Goal: Task Accomplishment & Management: Use online tool/utility

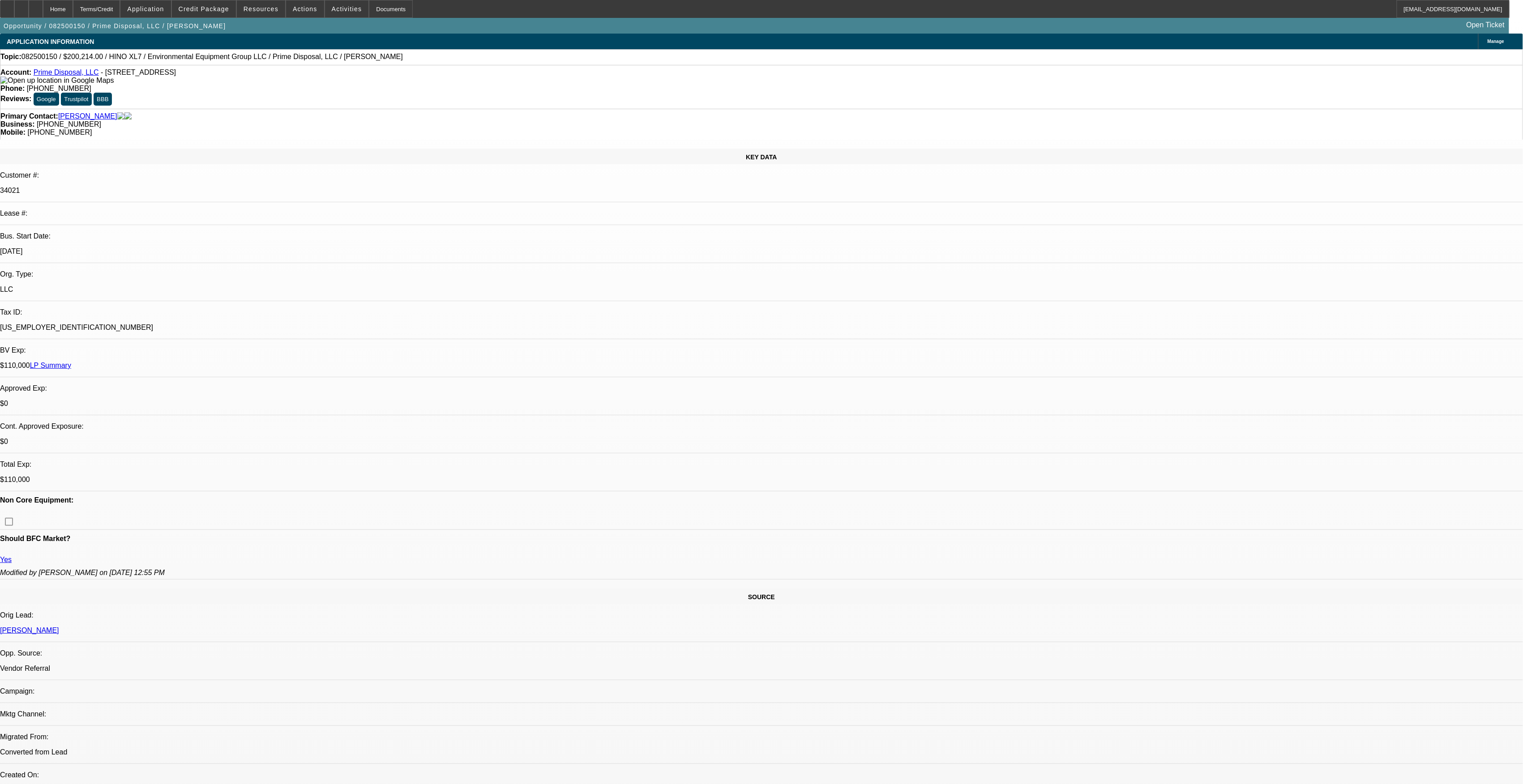
select select "0.1"
select select "0"
select select "6"
select select "0.1"
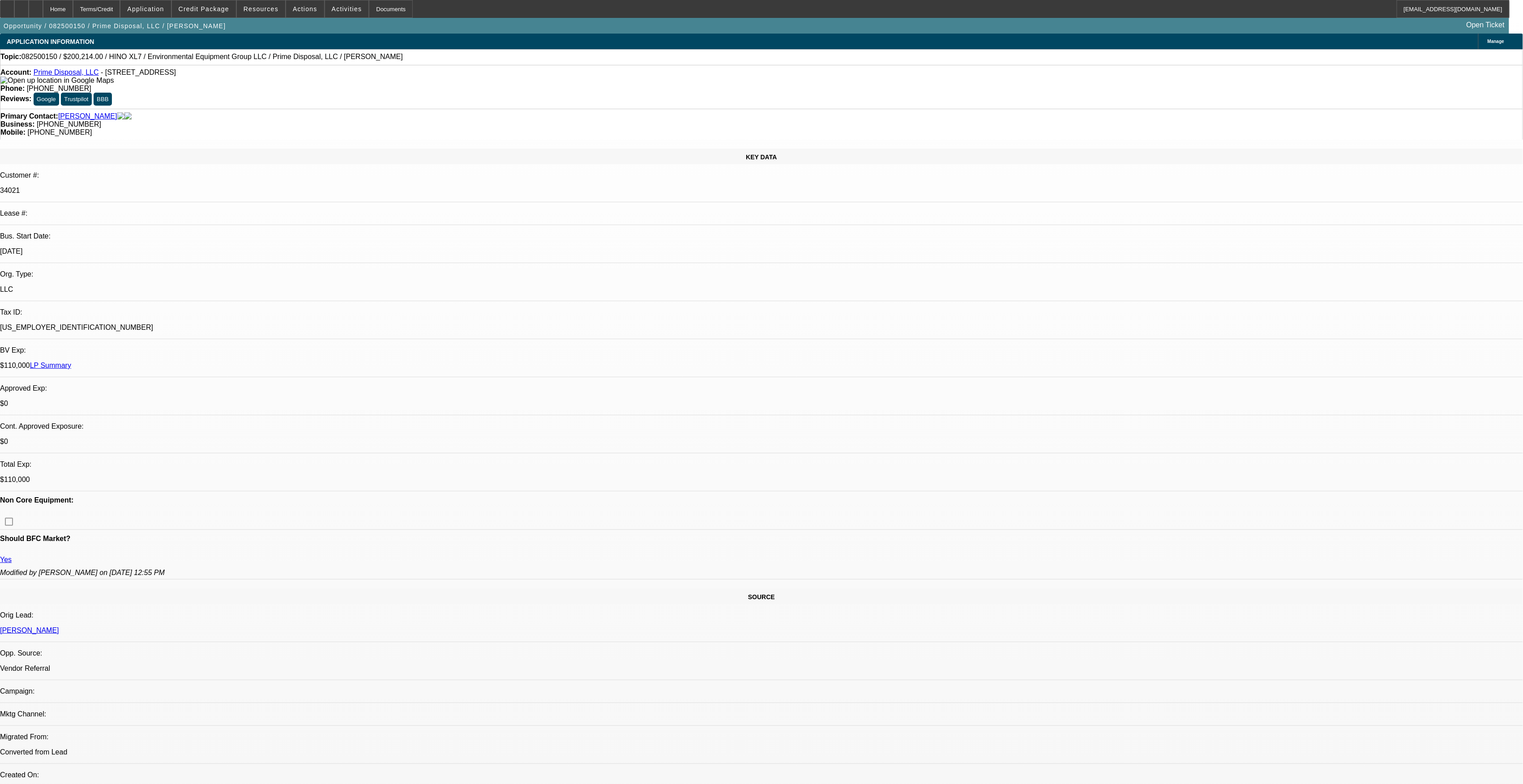
select select "0"
select select "6"
select select "0.1"
select select "0"
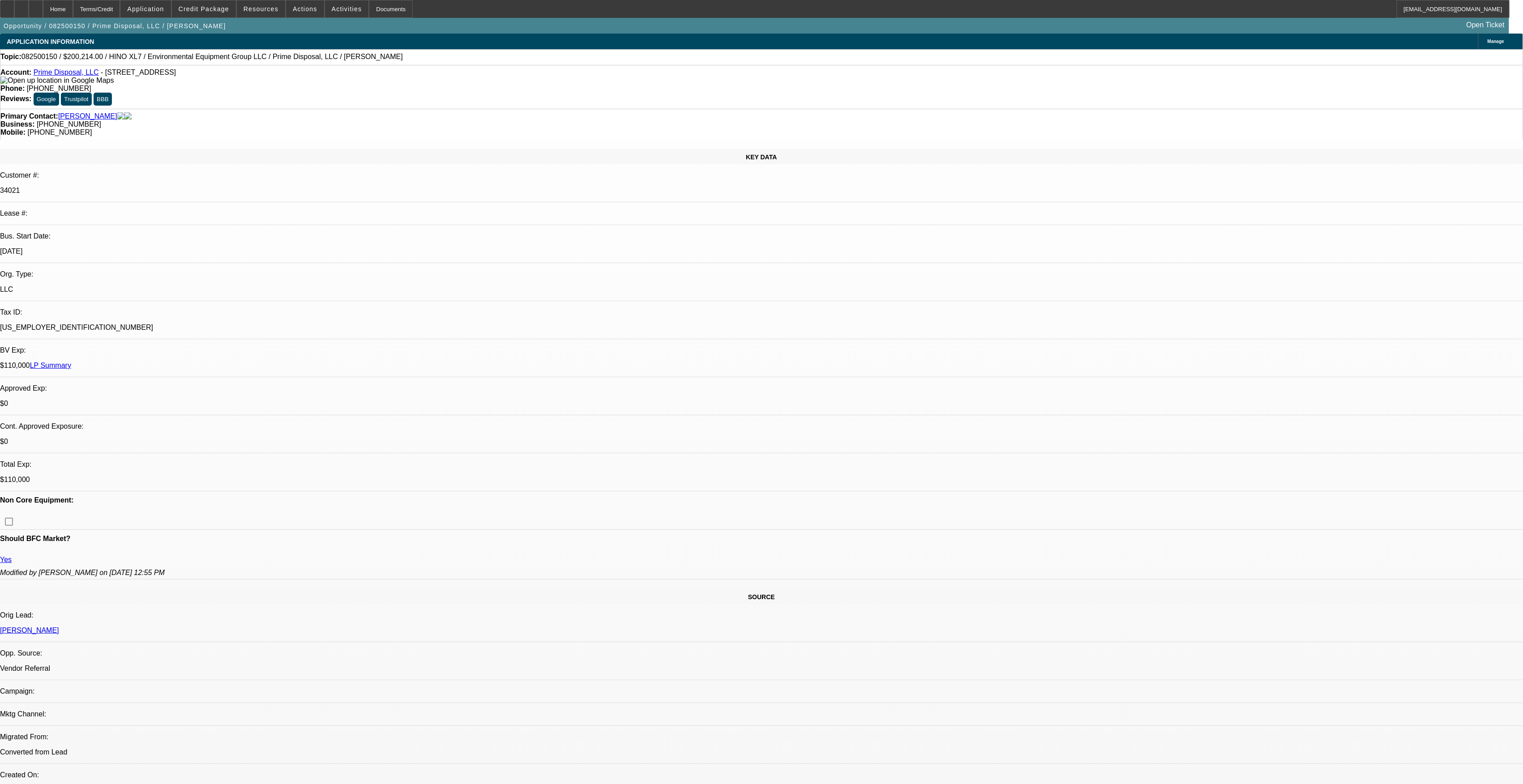
select select "0"
select select "6"
select select "0.1"
select select "0"
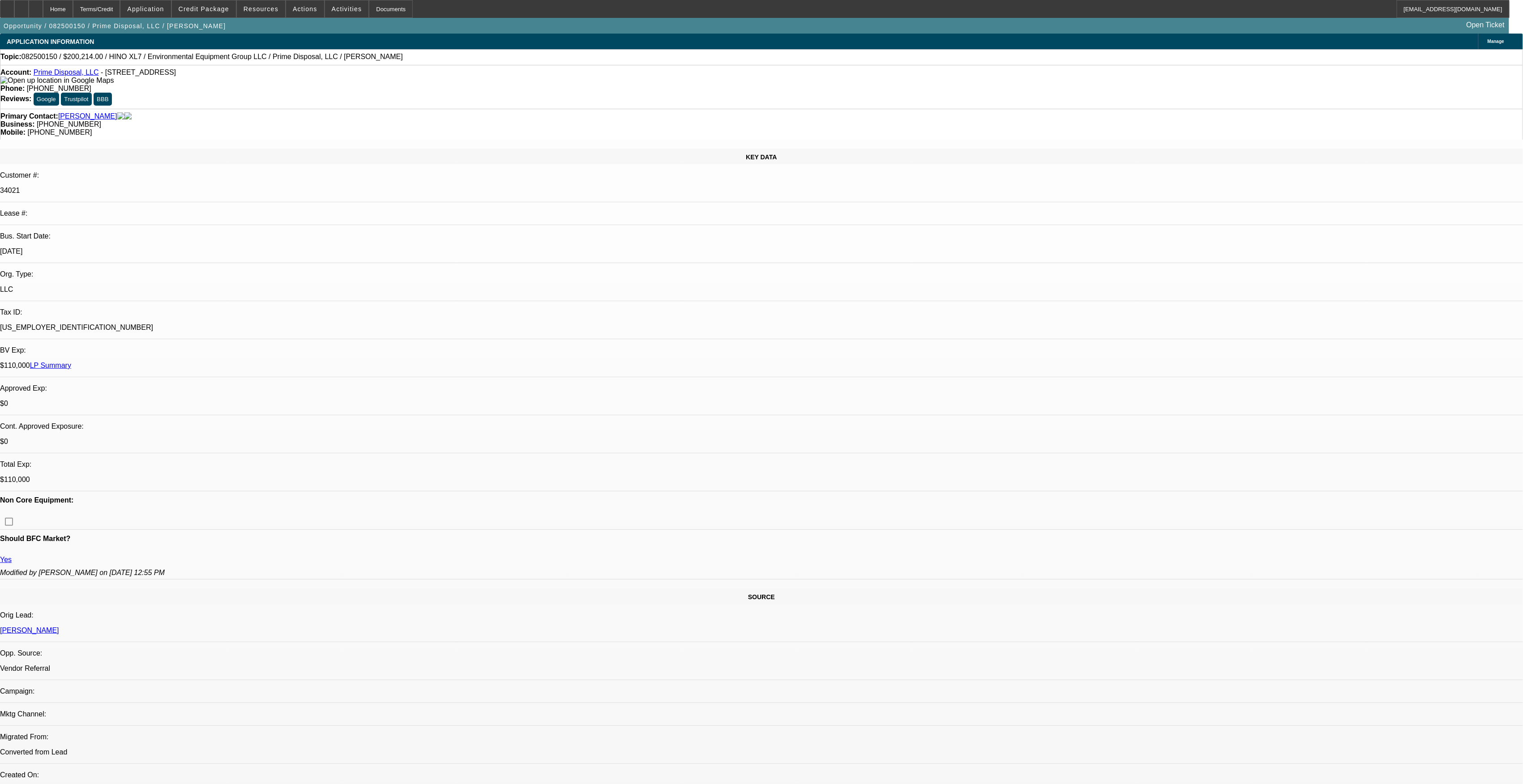
select select "6"
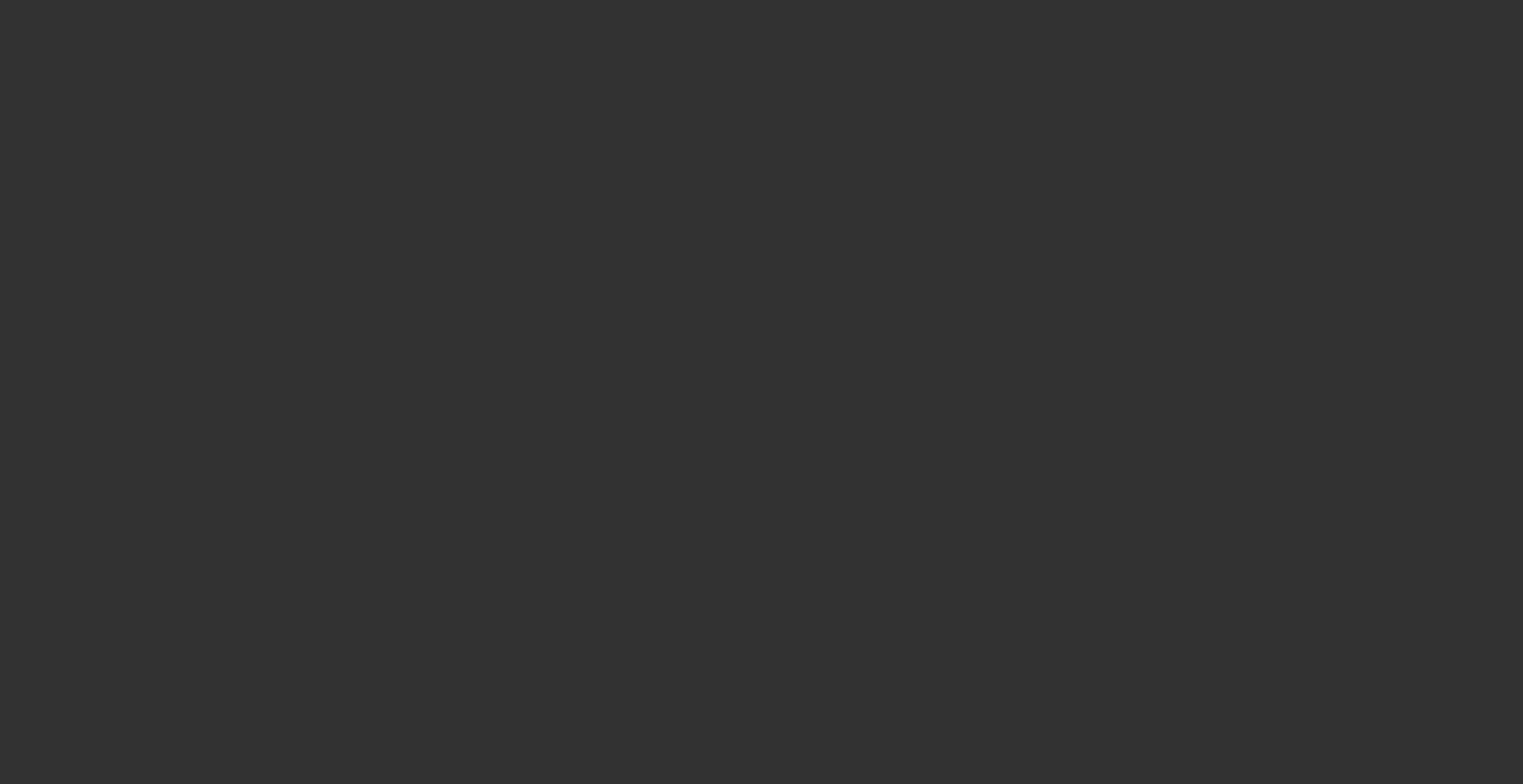
select select "0"
select select "2"
select select "0"
select select "6"
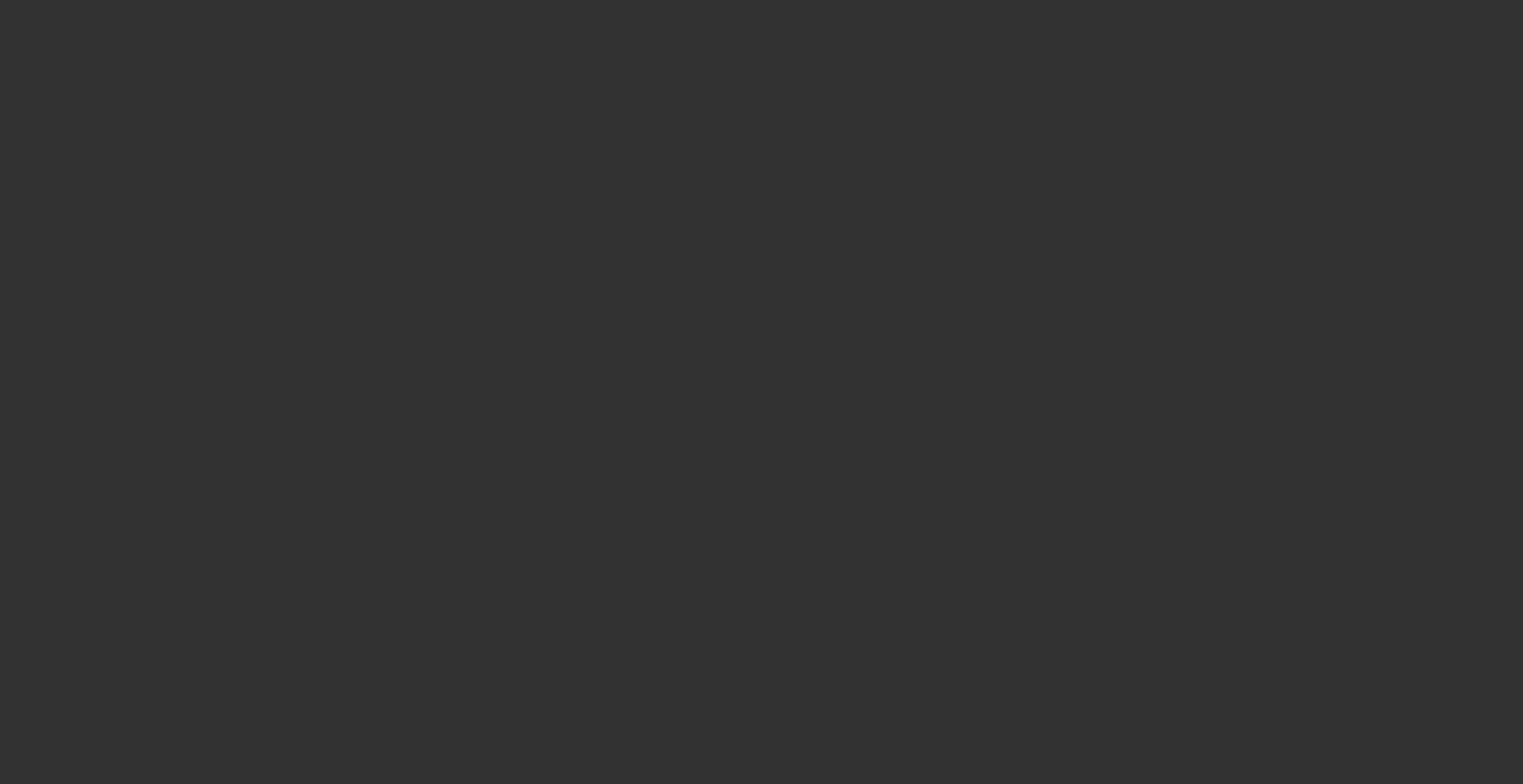
select select "0"
select select "2"
select select "0"
select select "6"
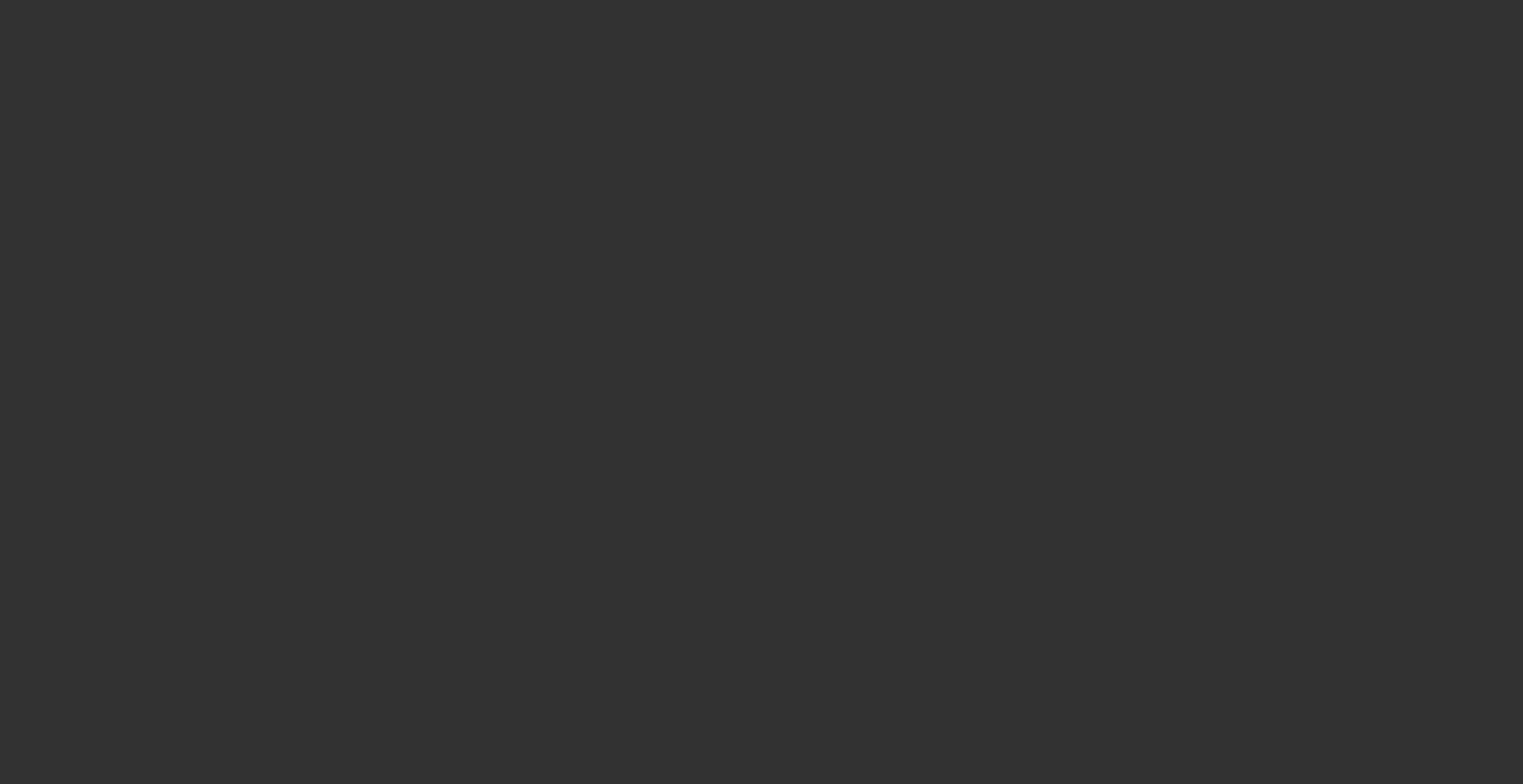
select select "0"
select select "2"
select select "0"
select select "6"
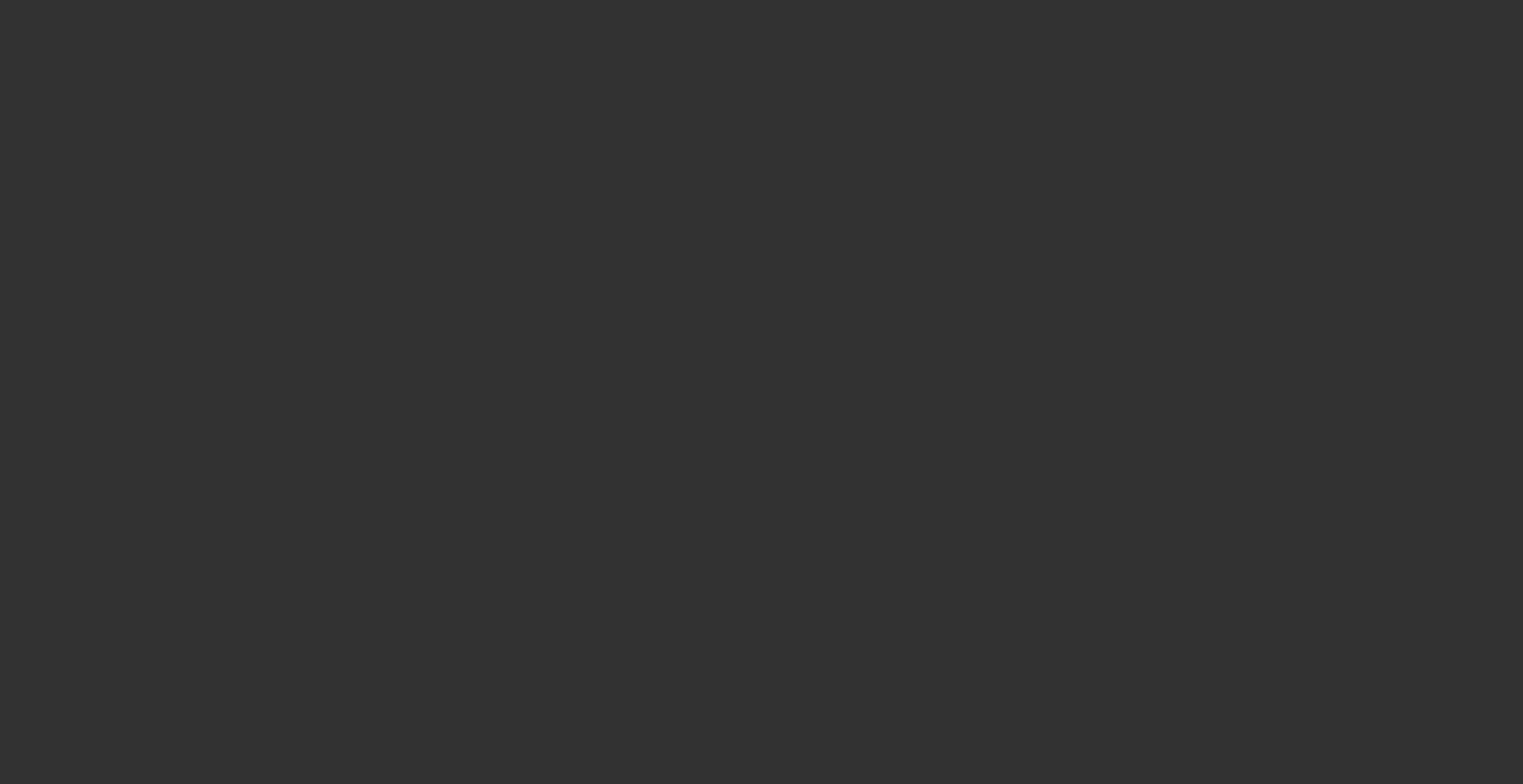
select select "0"
select select "2"
select select "0"
select select "6"
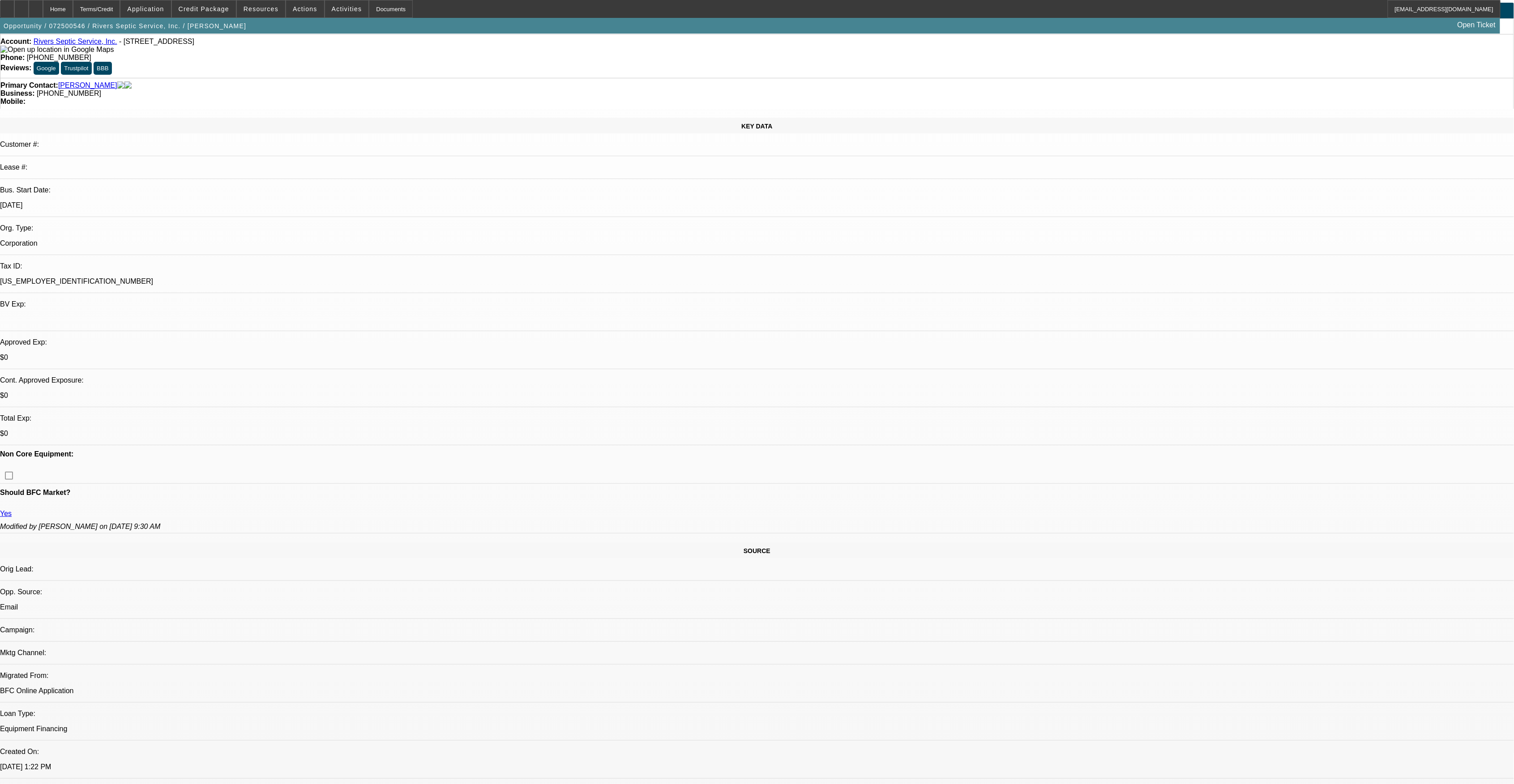
scroll to position [60, 0]
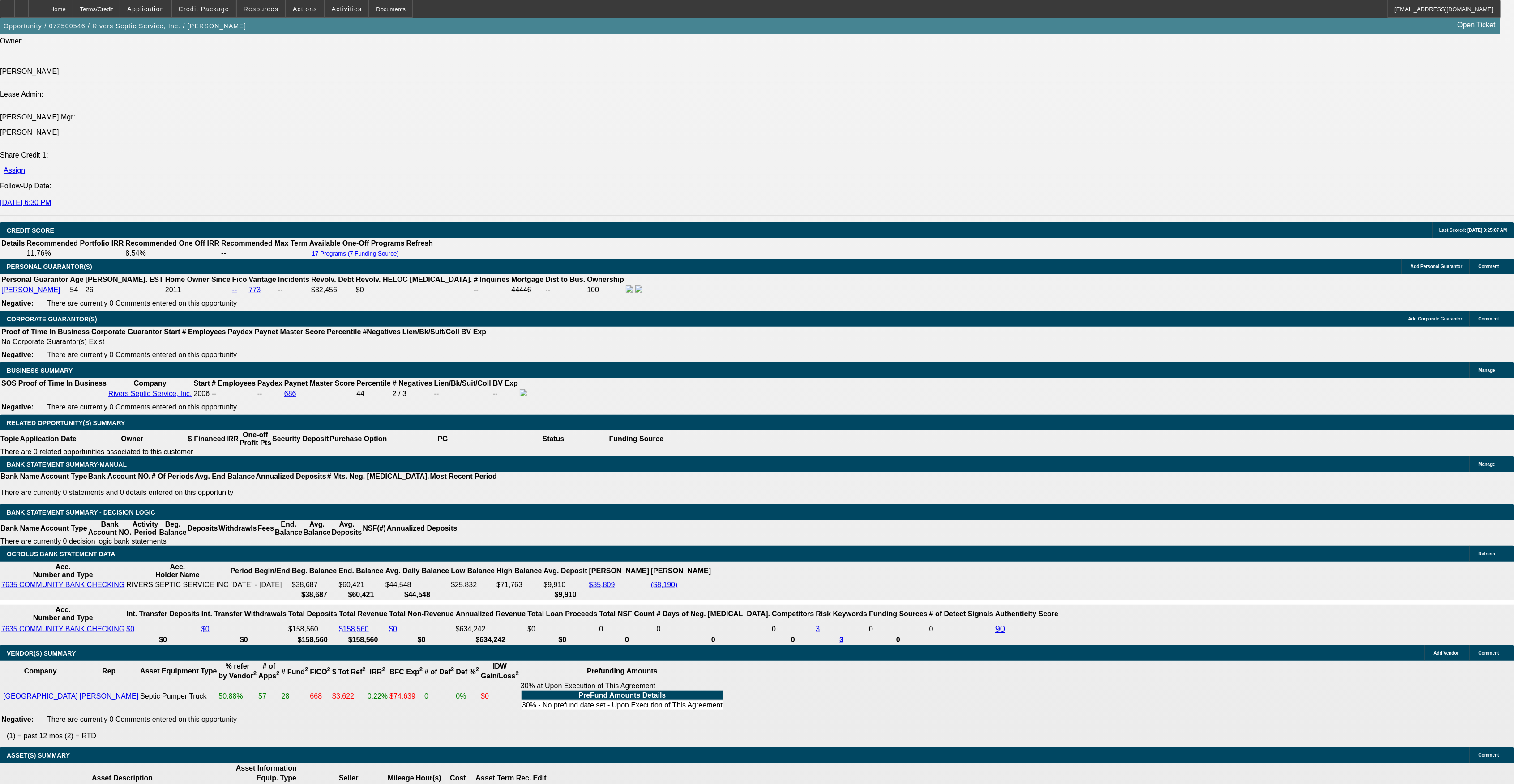
scroll to position [1103, 0]
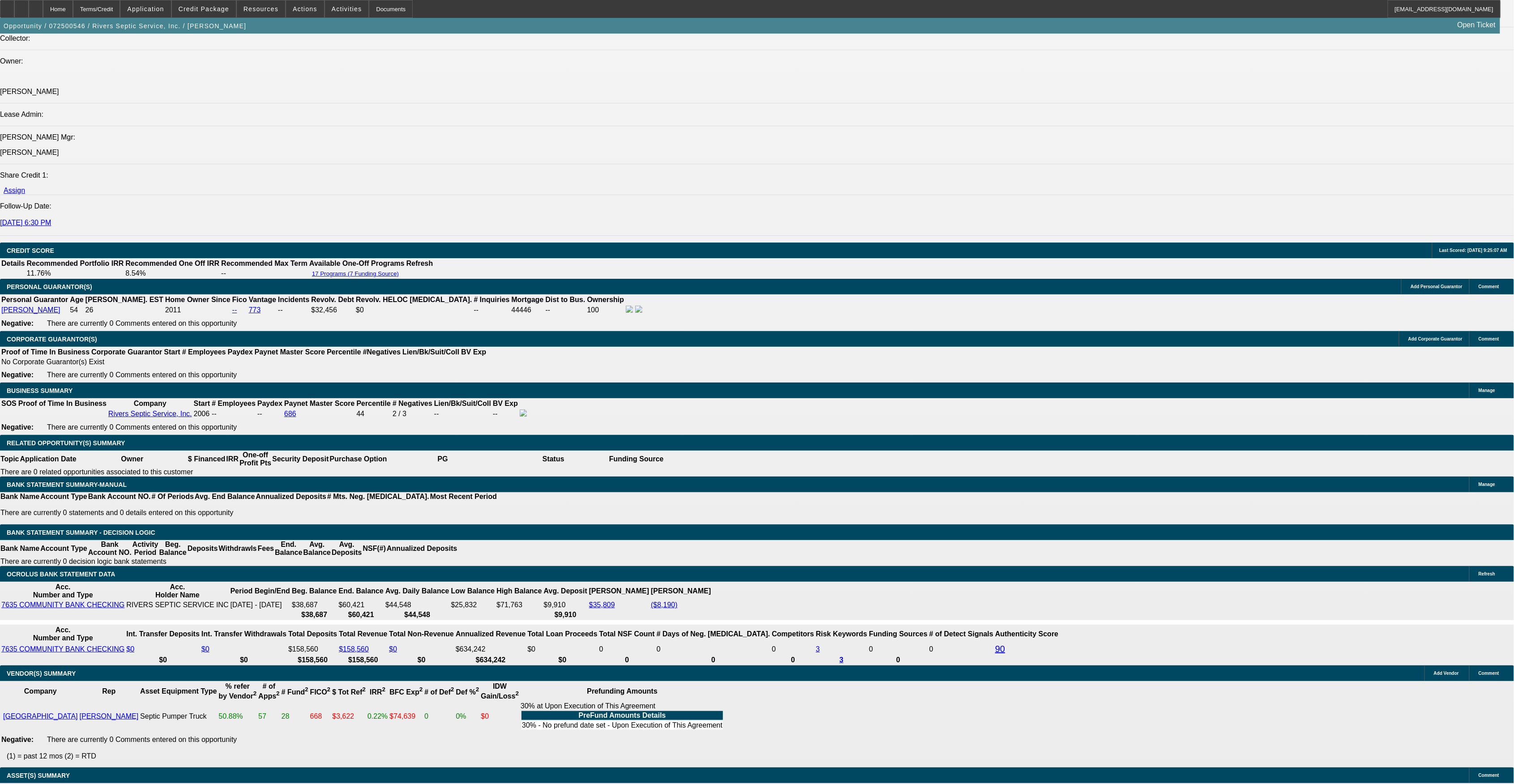
drag, startPoint x: 500, startPoint y: 380, endPoint x: 533, endPoint y: 379, distance: 33.0
drag, startPoint x: 533, startPoint y: 379, endPoint x: 490, endPoint y: 328, distance: 66.7
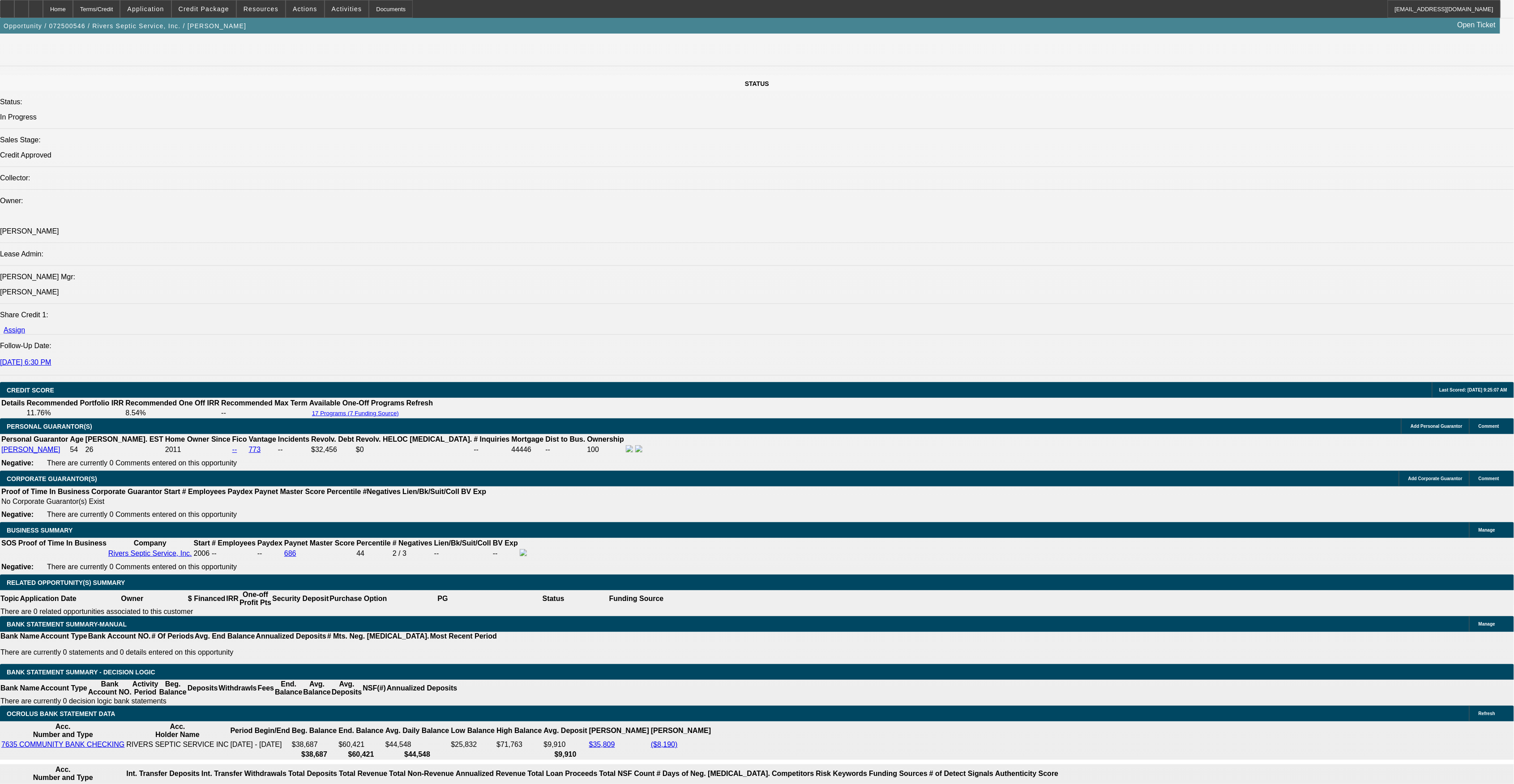
scroll to position [984, 0]
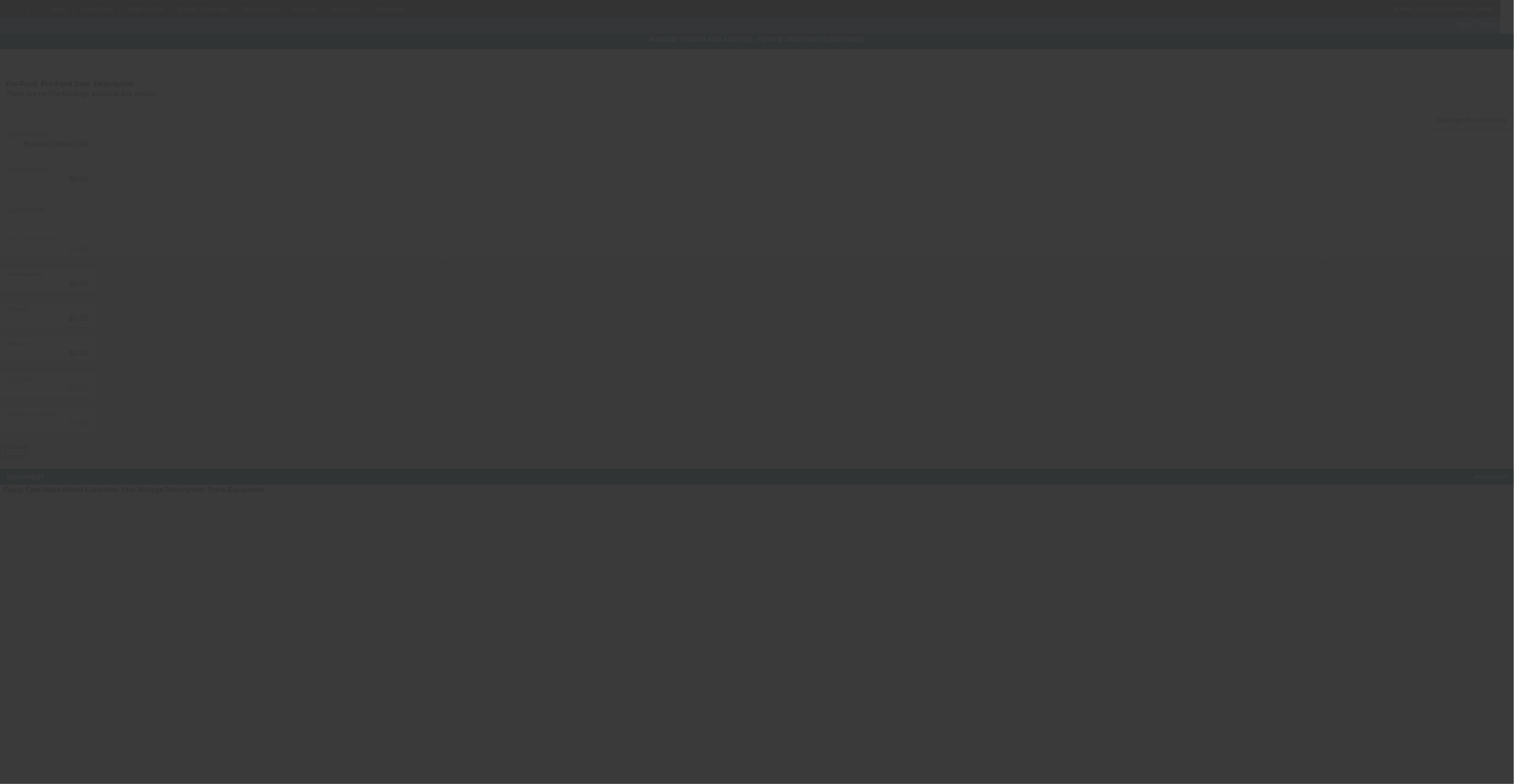
type input "$172,614.00"
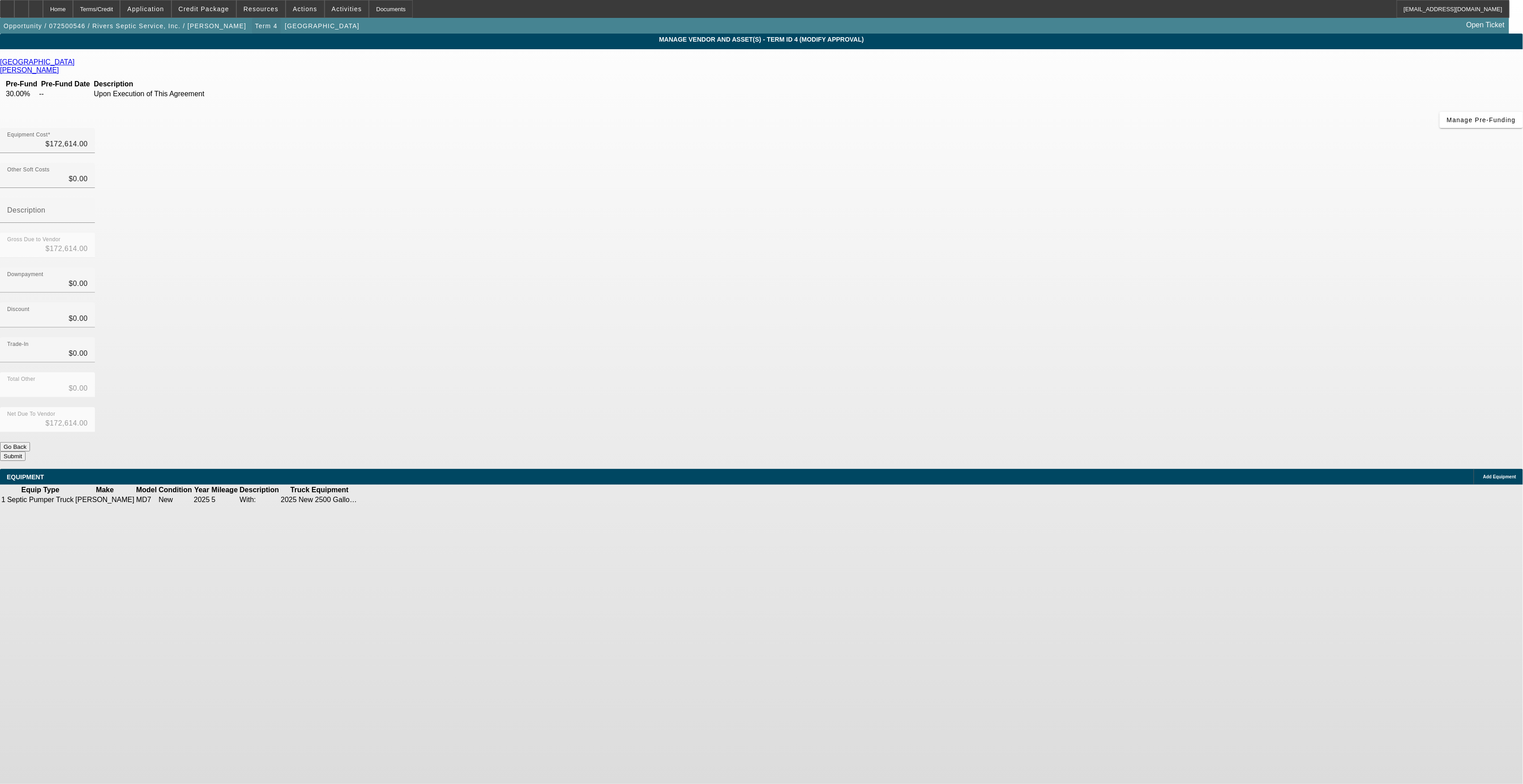
click at [252, 31] on span "button" at bounding box center [266, 26] width 28 height 22
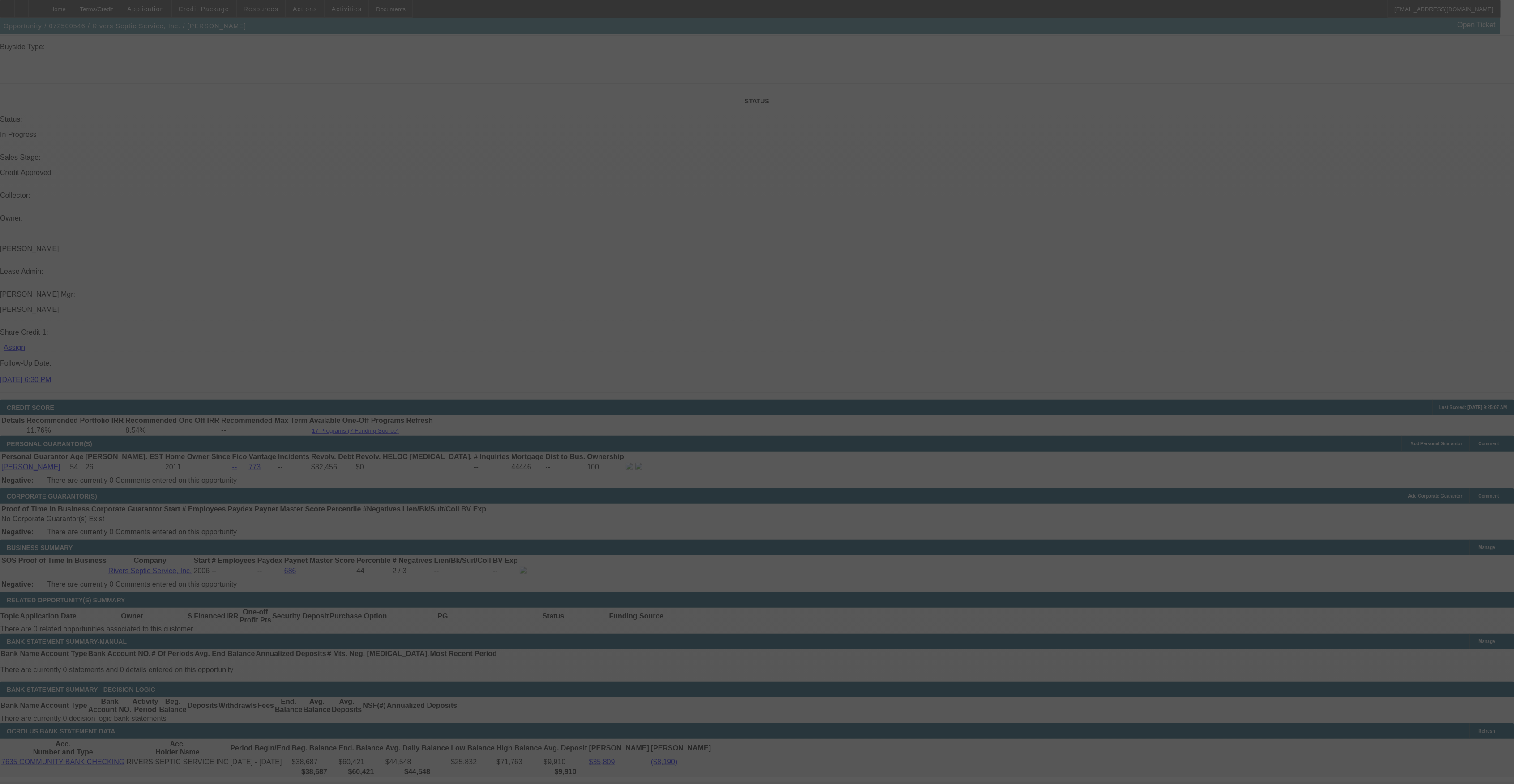
scroll to position [942, 0]
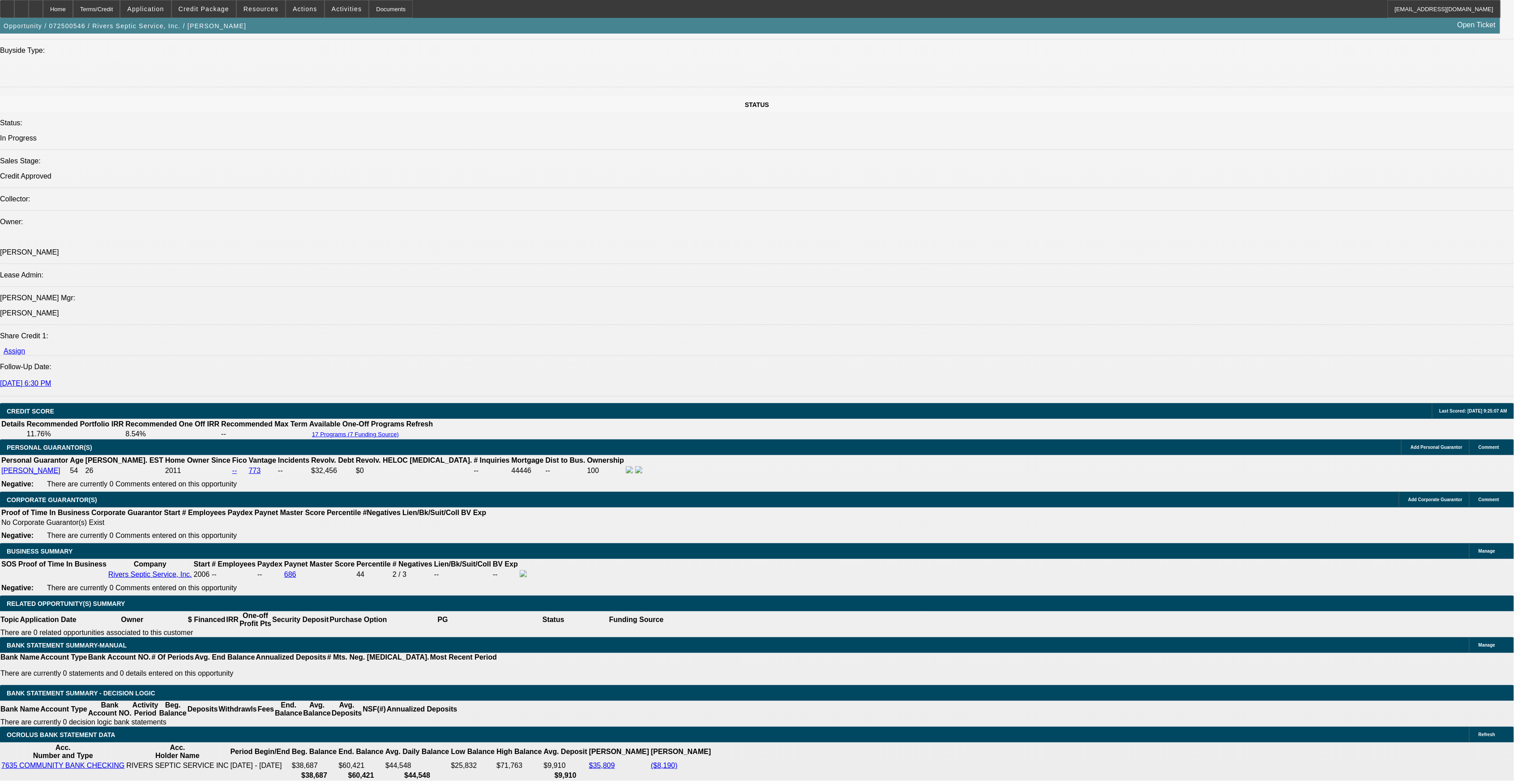
select select "0"
select select "6"
select select "0"
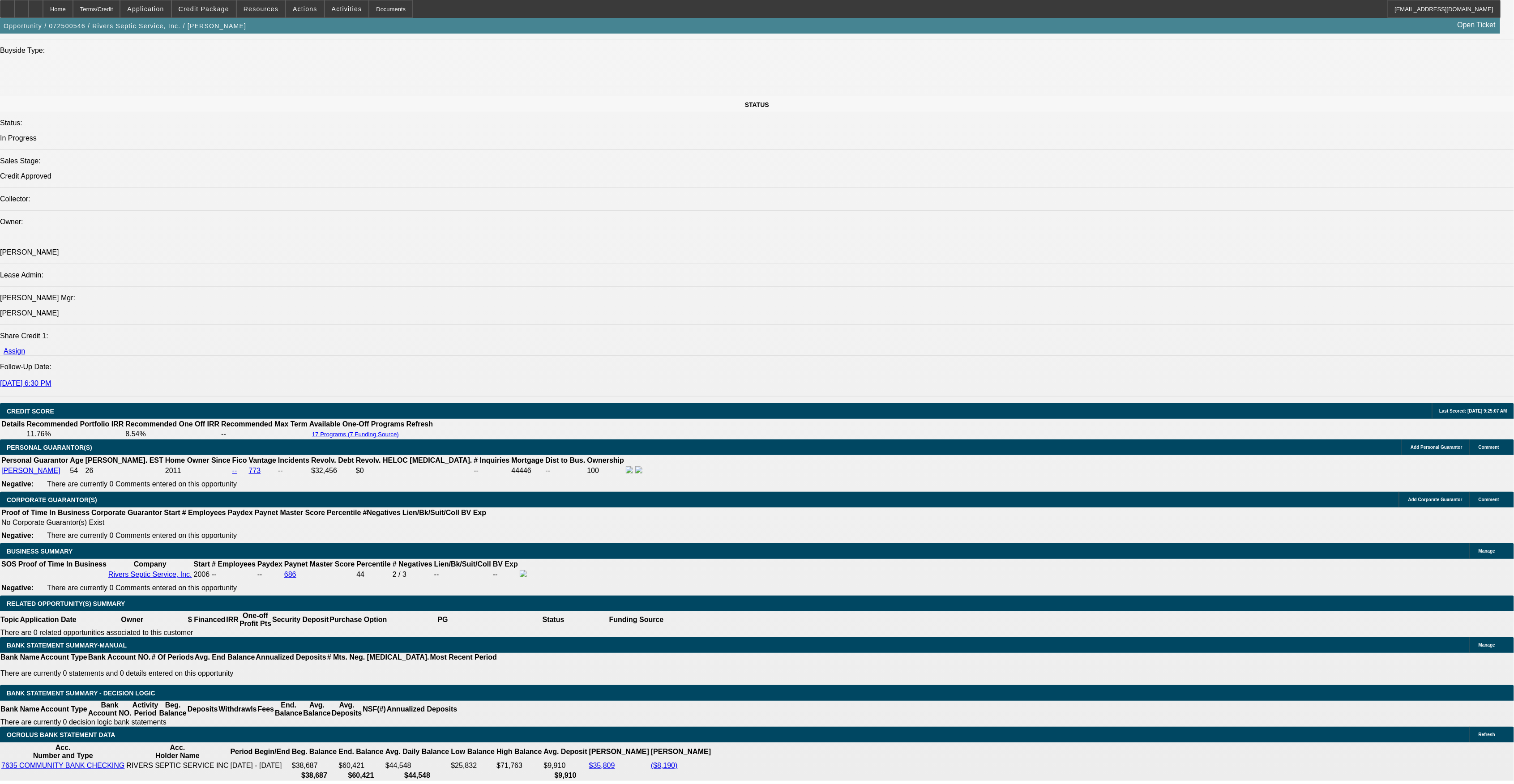
select select "2"
select select "0"
select select "6"
select select "0"
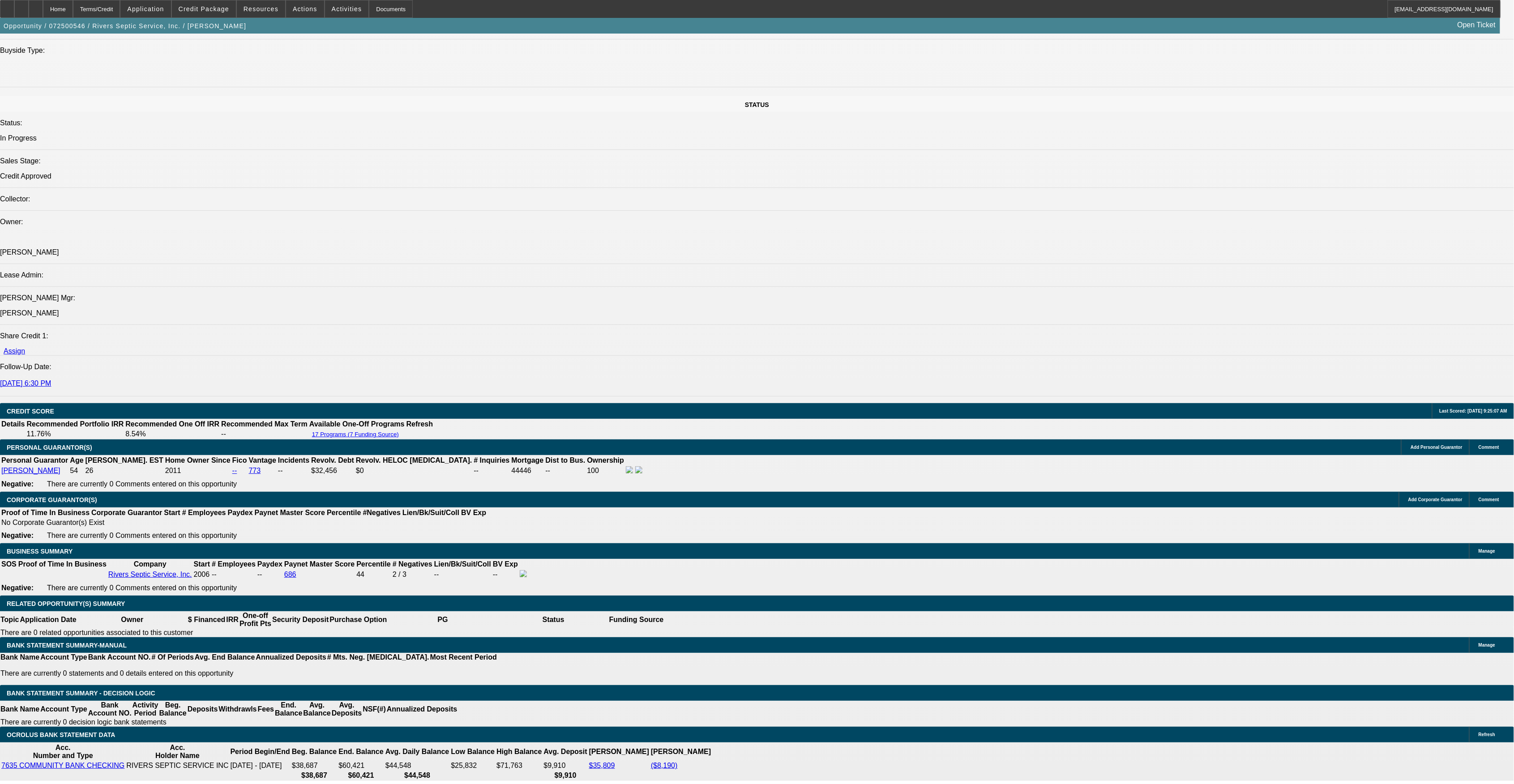
select select "2"
select select "0"
select select "6"
select select "0"
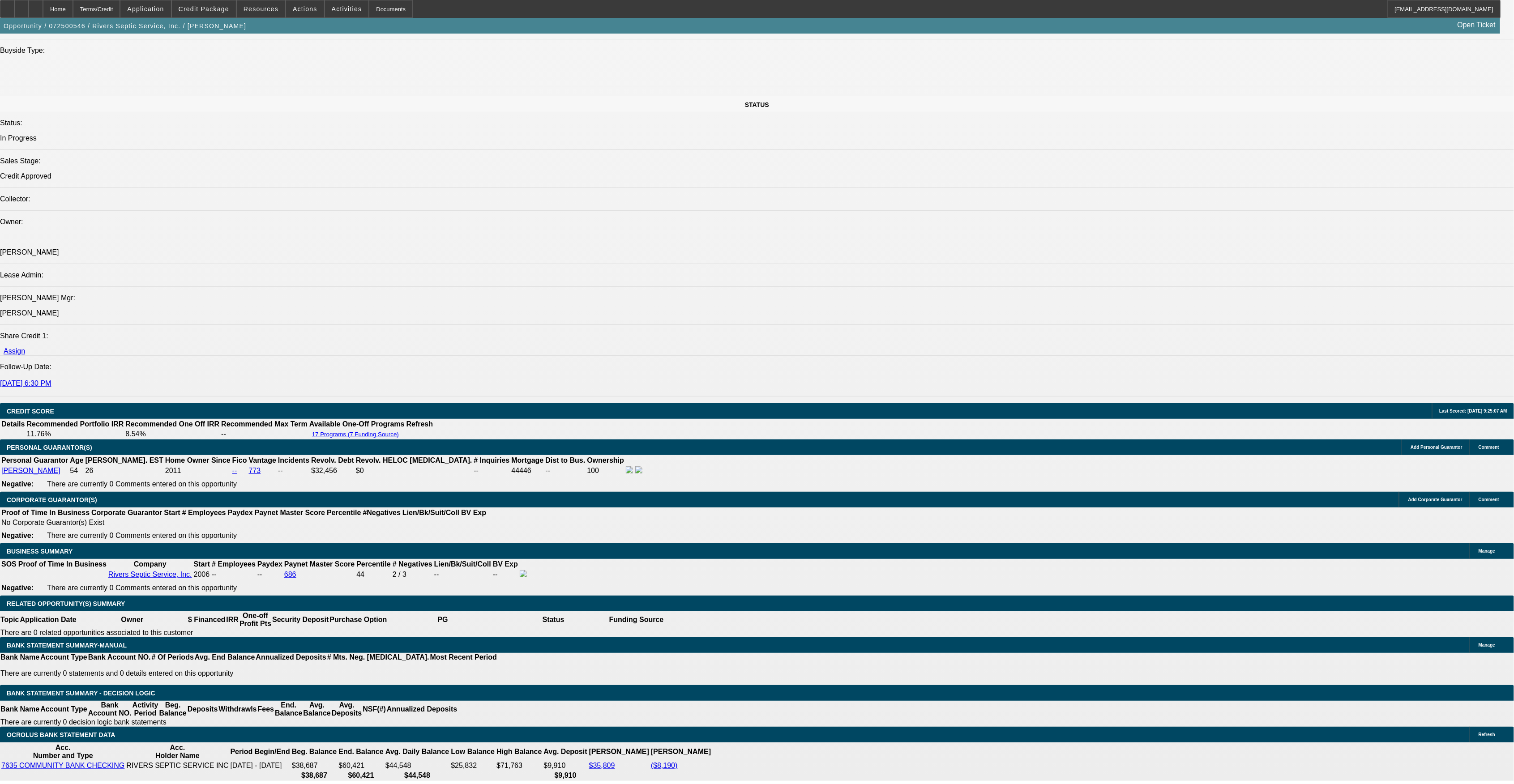
select select "2"
select select "0"
select select "6"
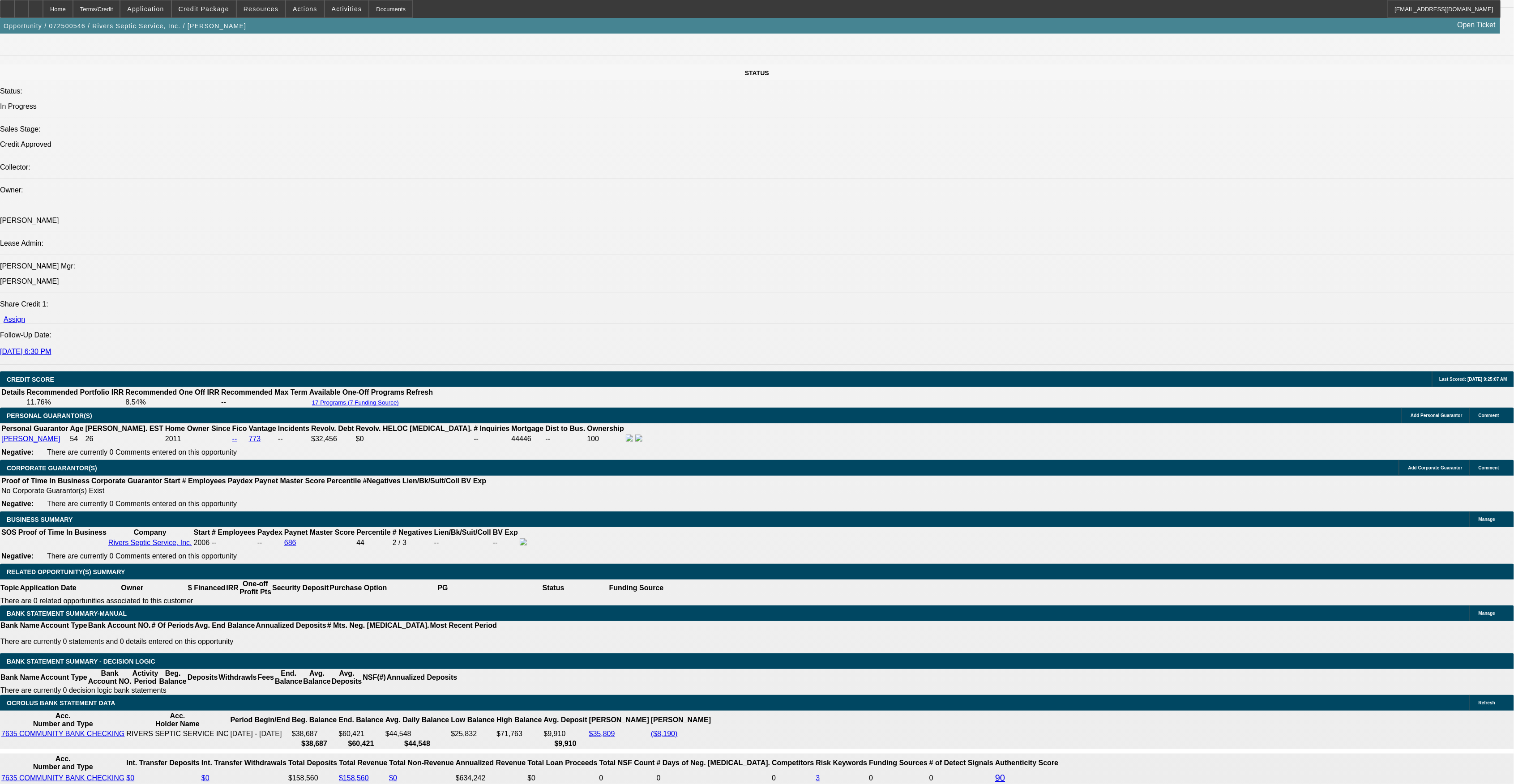
scroll to position [1121, 0]
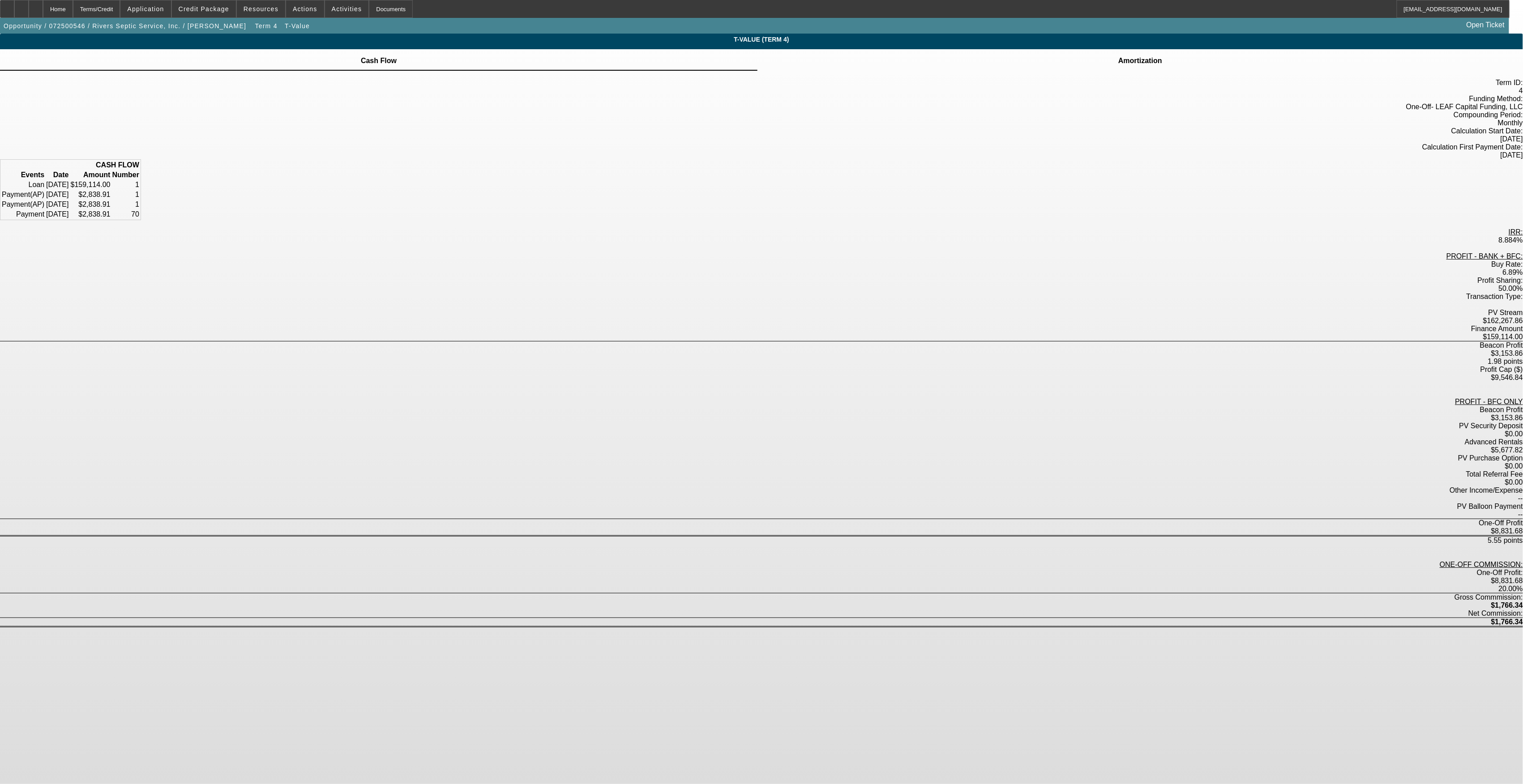
drag, startPoint x: 769, startPoint y: 293, endPoint x: 882, endPoint y: 296, distance: 113.0
click at [882, 342] on div "Beacon Profit $3,153.86 1.98 points" at bounding box center [762, 354] width 1523 height 24
drag, startPoint x: 882, startPoint y: 296, endPoint x: 823, endPoint y: 306, distance: 59.8
click at [823, 306] on div "PROFIT - BANK + BFC: Buy Rate: 6.89% Profit Sharing: 50.00% Transaction Type: P…" at bounding box center [762, 398] width 1523 height 293
drag, startPoint x: 848, startPoint y: 394, endPoint x: 858, endPoint y: 398, distance: 10.8
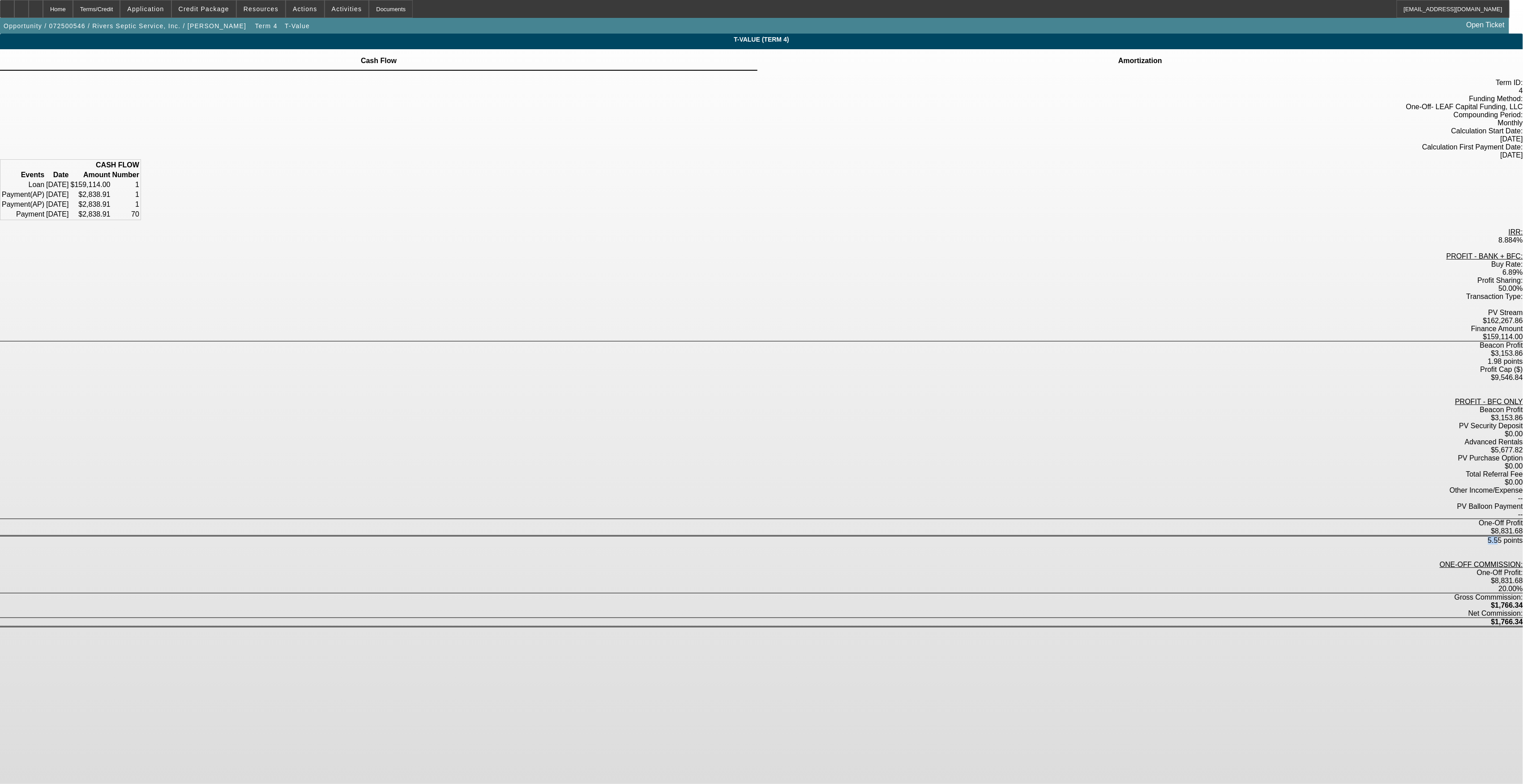
click at [858, 537] on div "5.55 points" at bounding box center [762, 541] width 1523 height 8
click at [850, 358] on div "1.98 points" at bounding box center [762, 362] width 1523 height 8
drag, startPoint x: 844, startPoint y: 294, endPoint x: 884, endPoint y: 296, distance: 40.0
click at [884, 358] on div "1.98 points" at bounding box center [762, 362] width 1523 height 8
drag, startPoint x: 850, startPoint y: 396, endPoint x: 880, endPoint y: 394, distance: 30.1
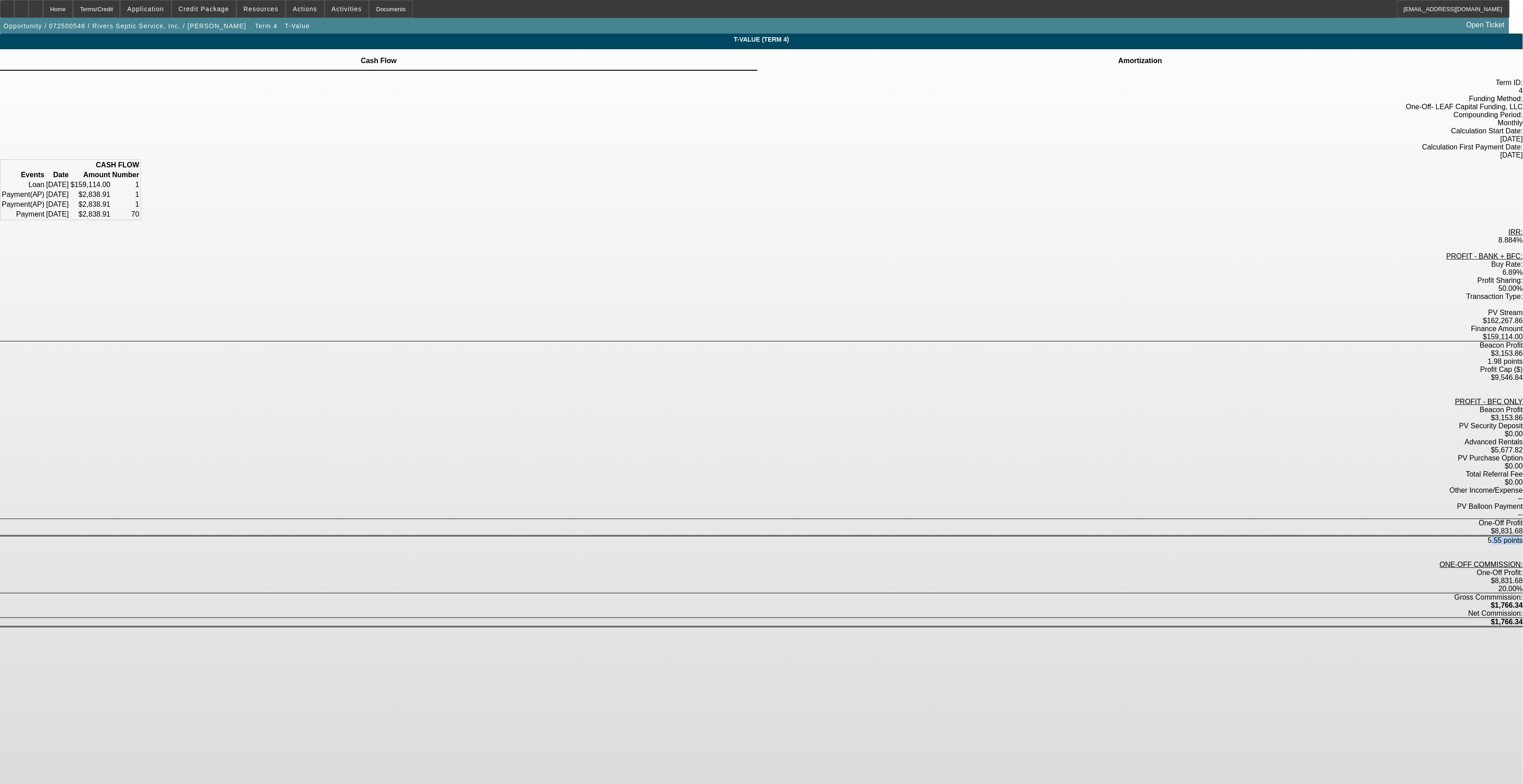
click at [880, 537] on div "5.55 points" at bounding box center [762, 541] width 1523 height 8
drag, startPoint x: 880, startPoint y: 394, endPoint x: 884, endPoint y: 384, distance: 10.8
click at [884, 503] on div "PV Balloon Payment --" at bounding box center [762, 511] width 1523 height 16
click at [252, 18] on span "button" at bounding box center [266, 26] width 28 height 22
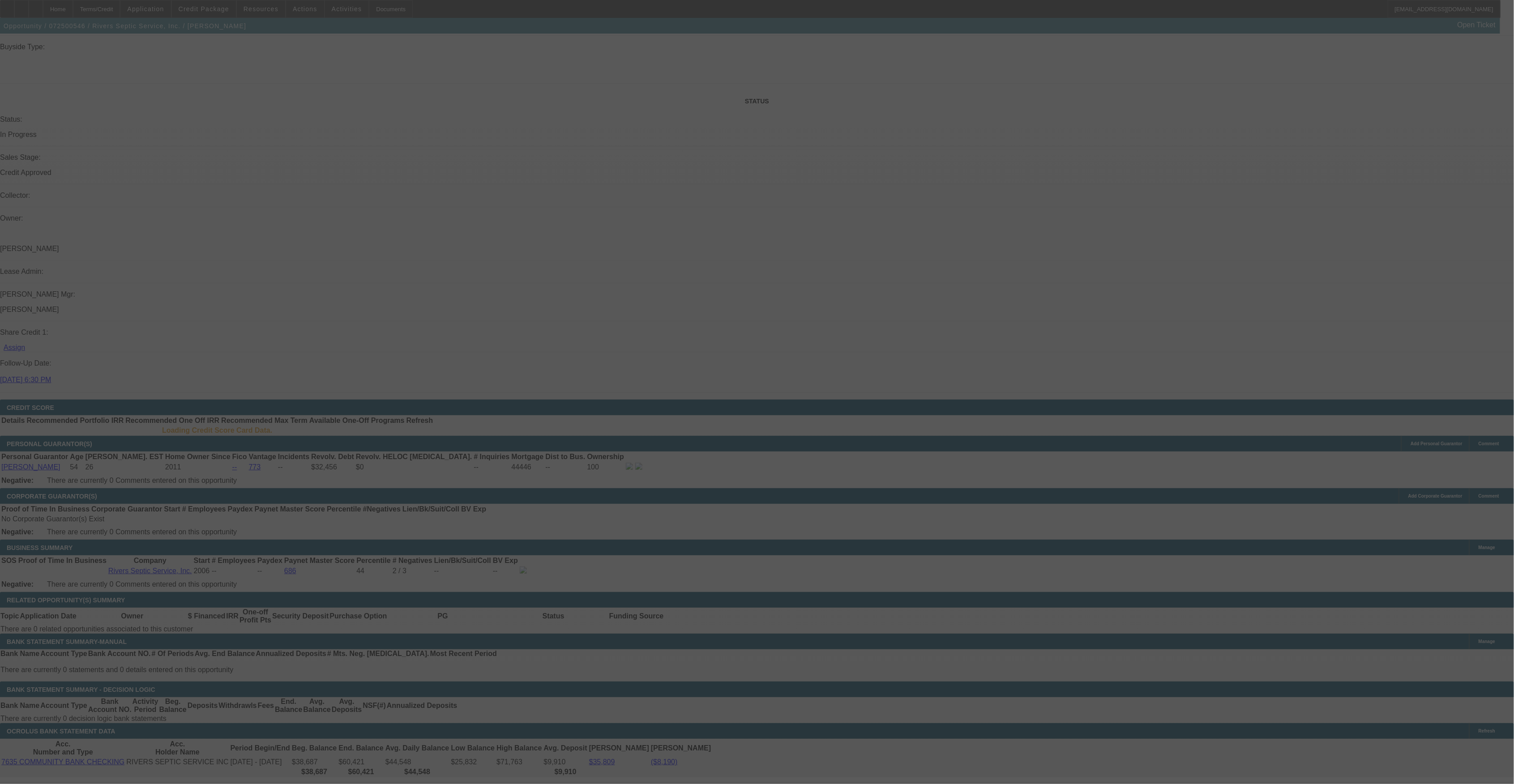
scroll to position [942, 0]
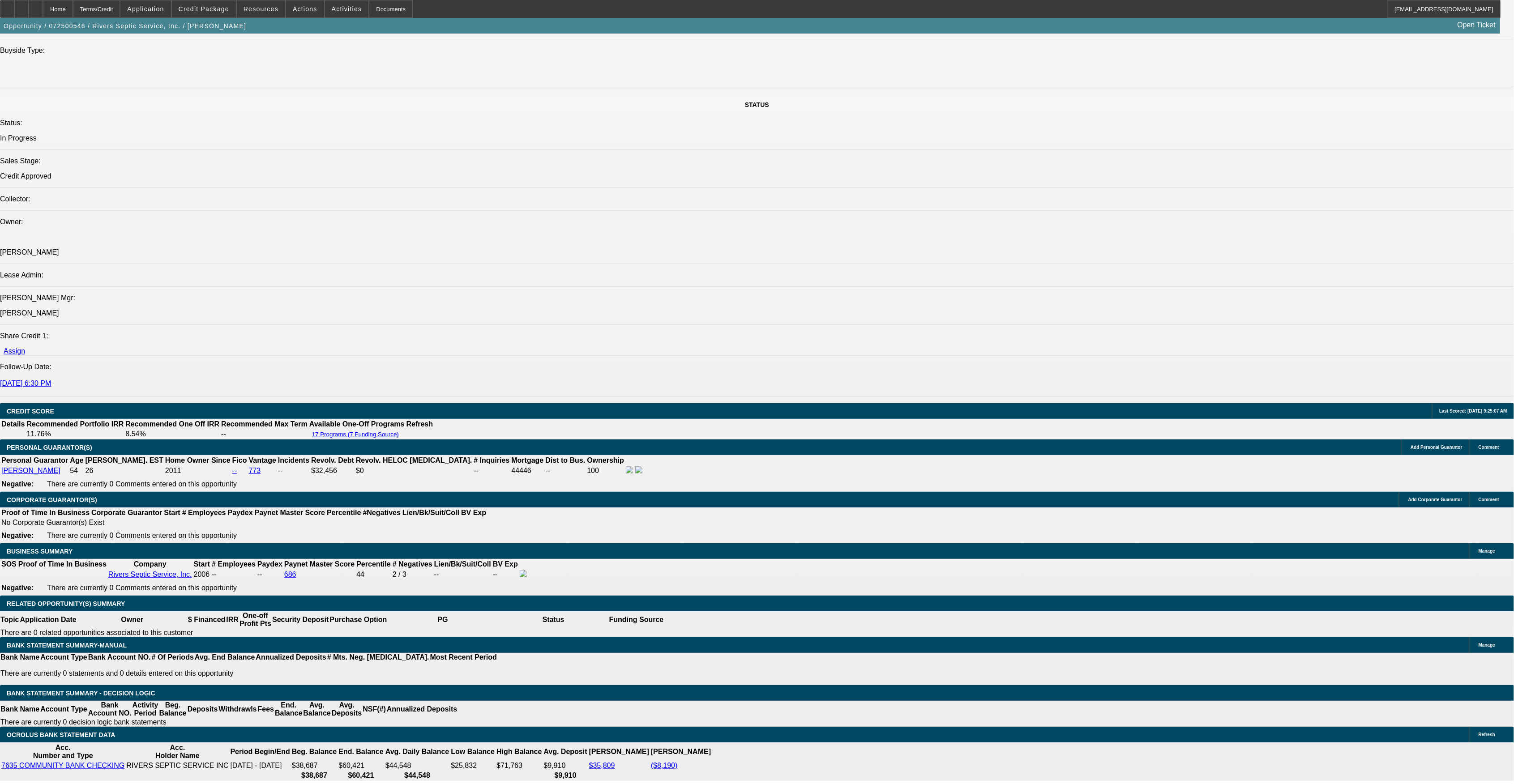
select select "0"
select select "6"
select select "0"
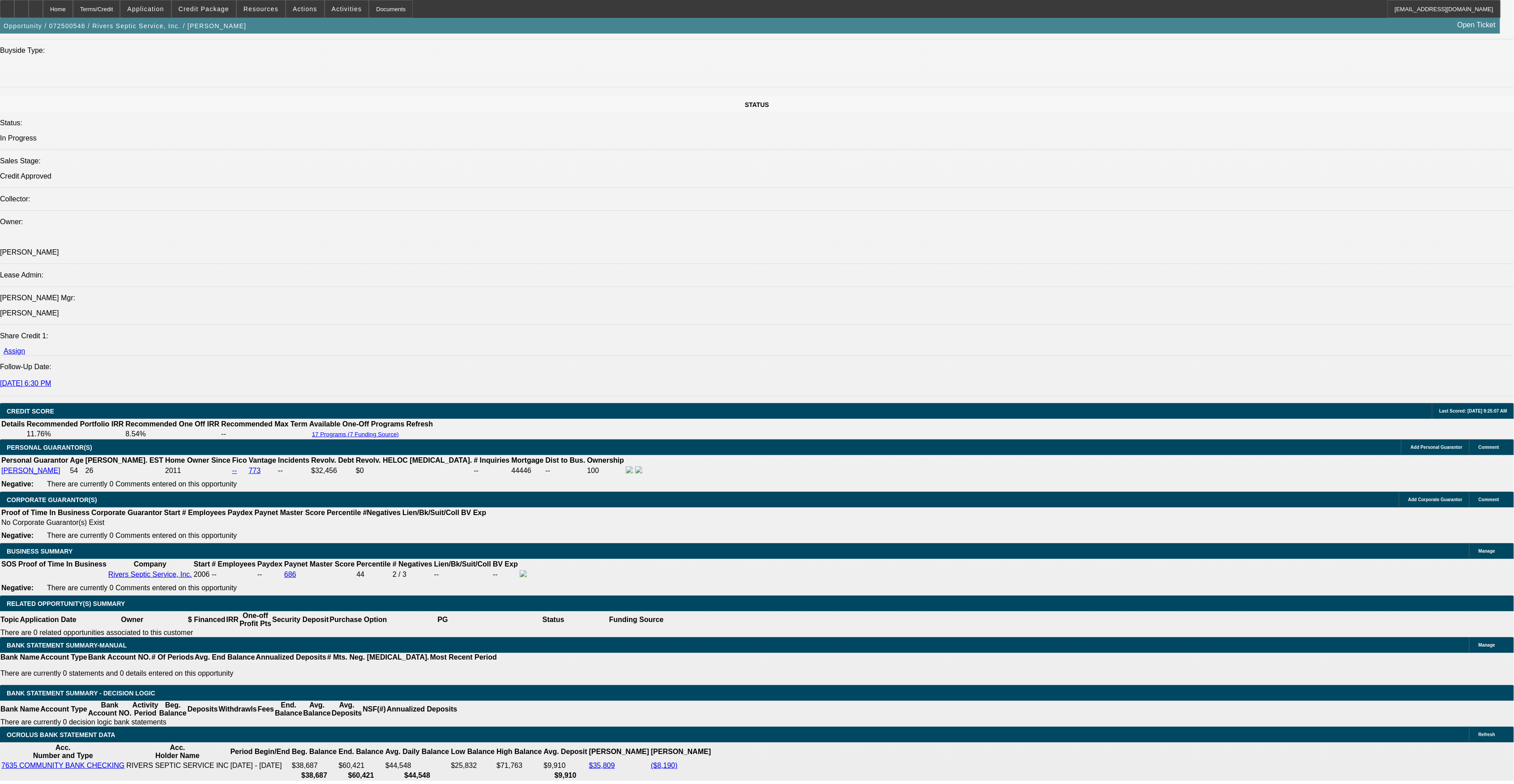
select select "2"
select select "0"
select select "6"
select select "0"
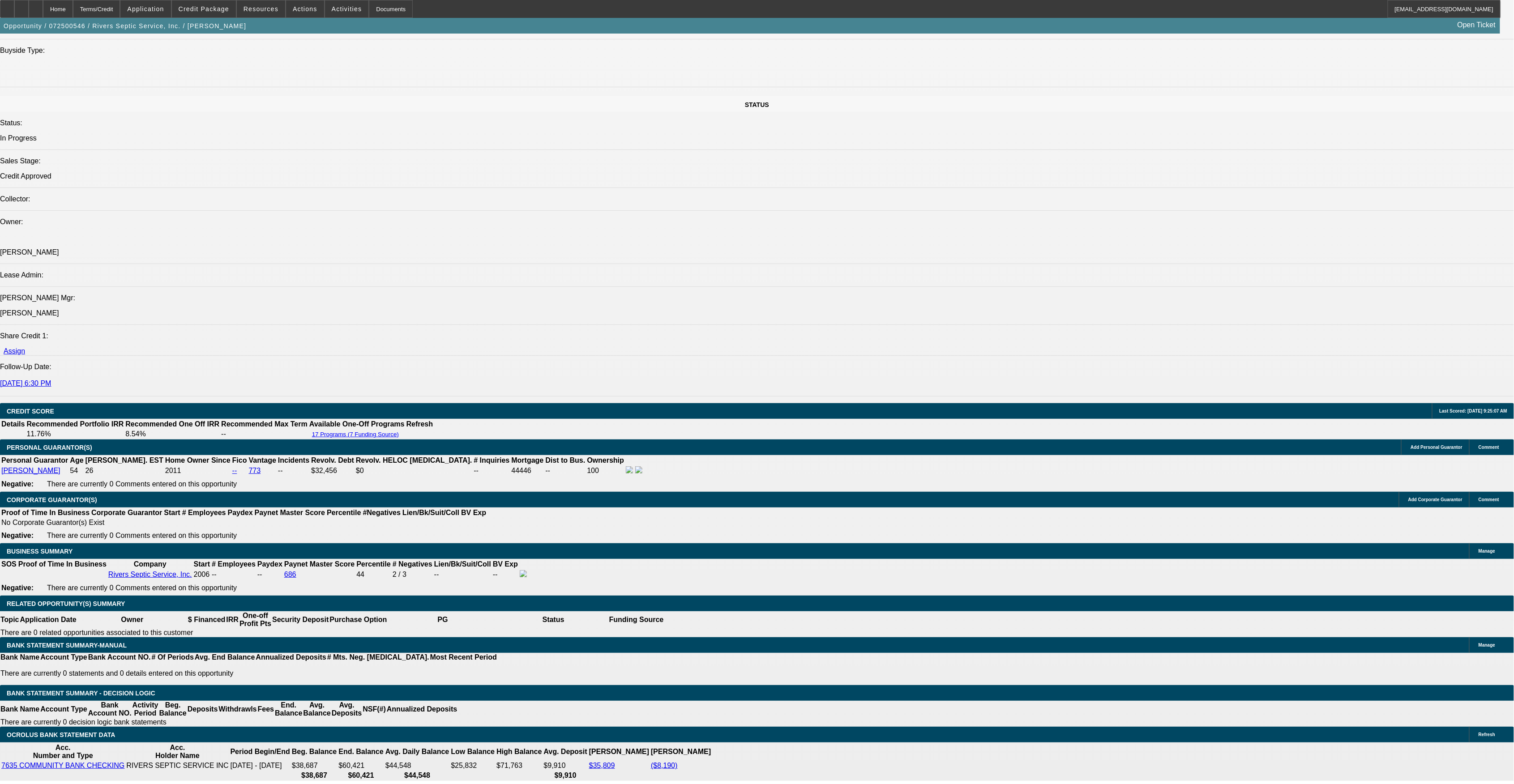
select select "2"
select select "0"
select select "6"
select select "0"
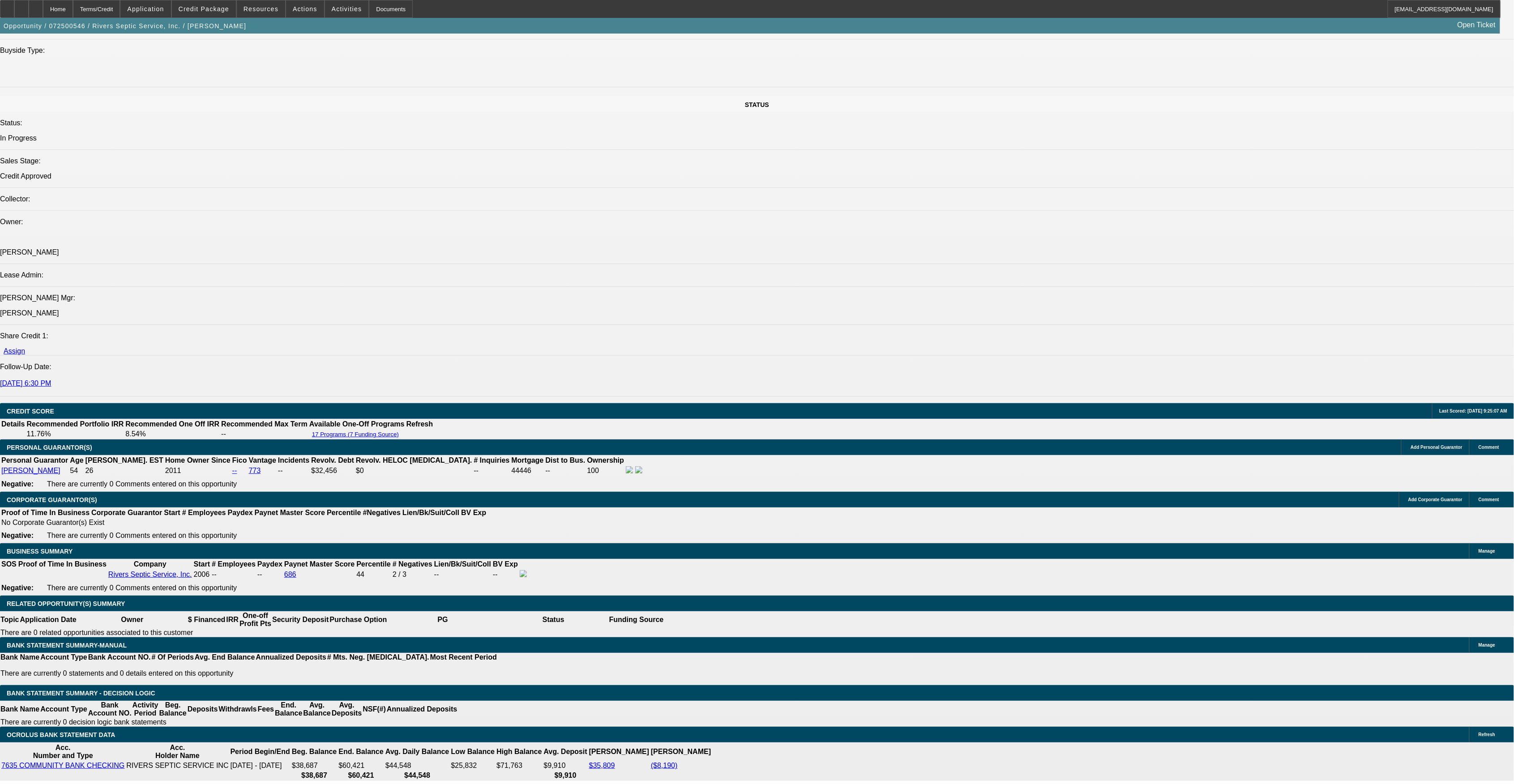
select select "2"
select select "0"
select select "6"
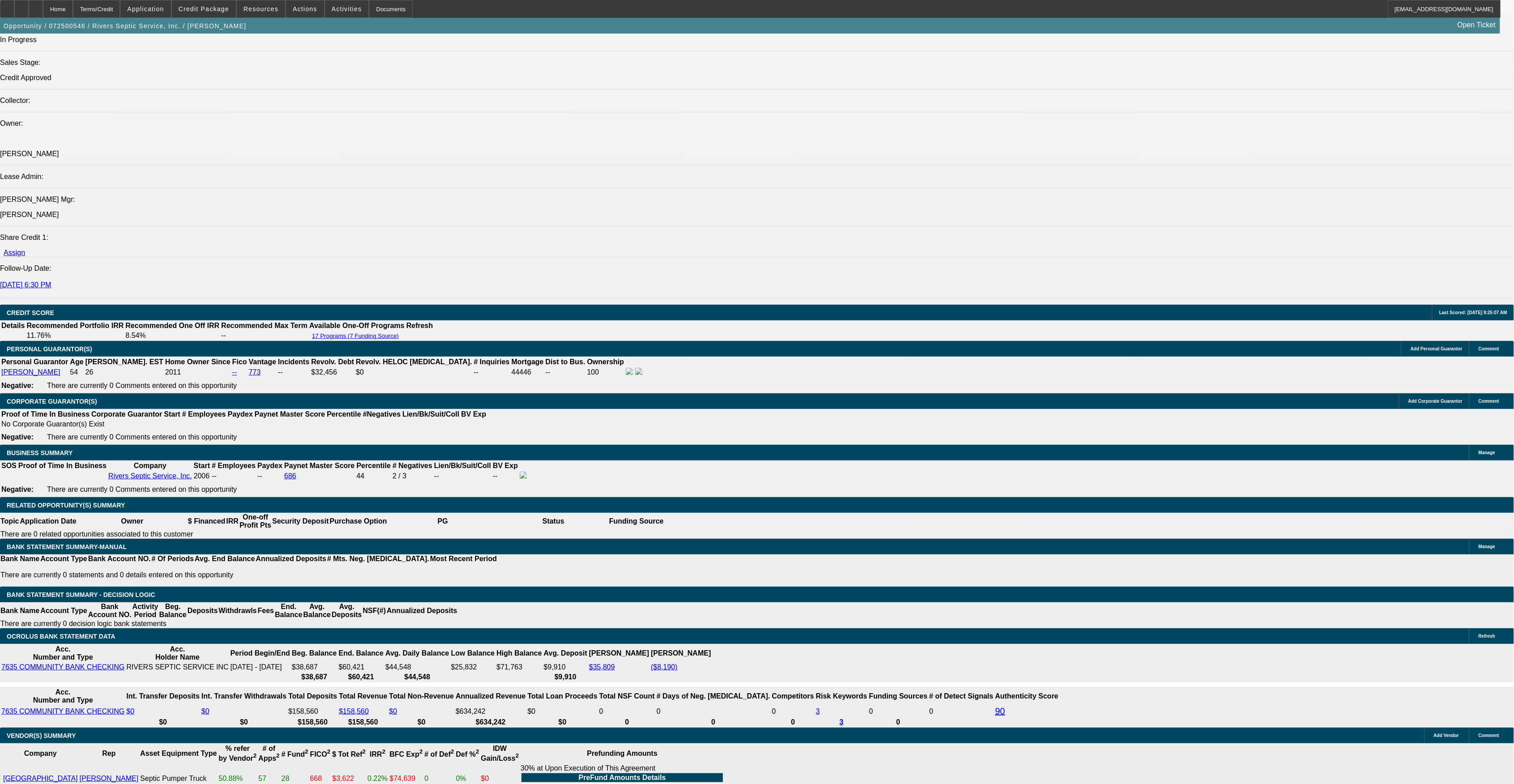
scroll to position [1062, 0]
